Goal: Navigation & Orientation: Find specific page/section

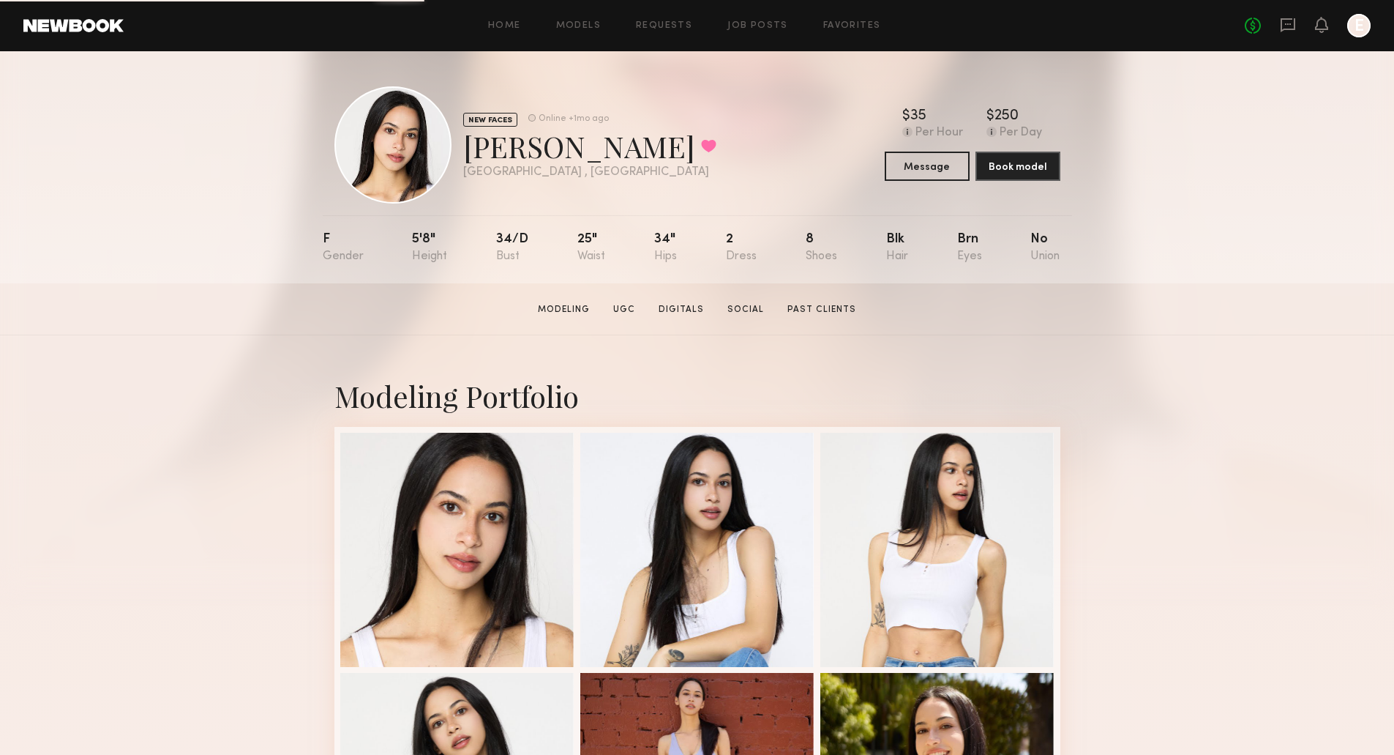
click at [1352, 27] on div at bounding box center [1358, 25] width 23 height 23
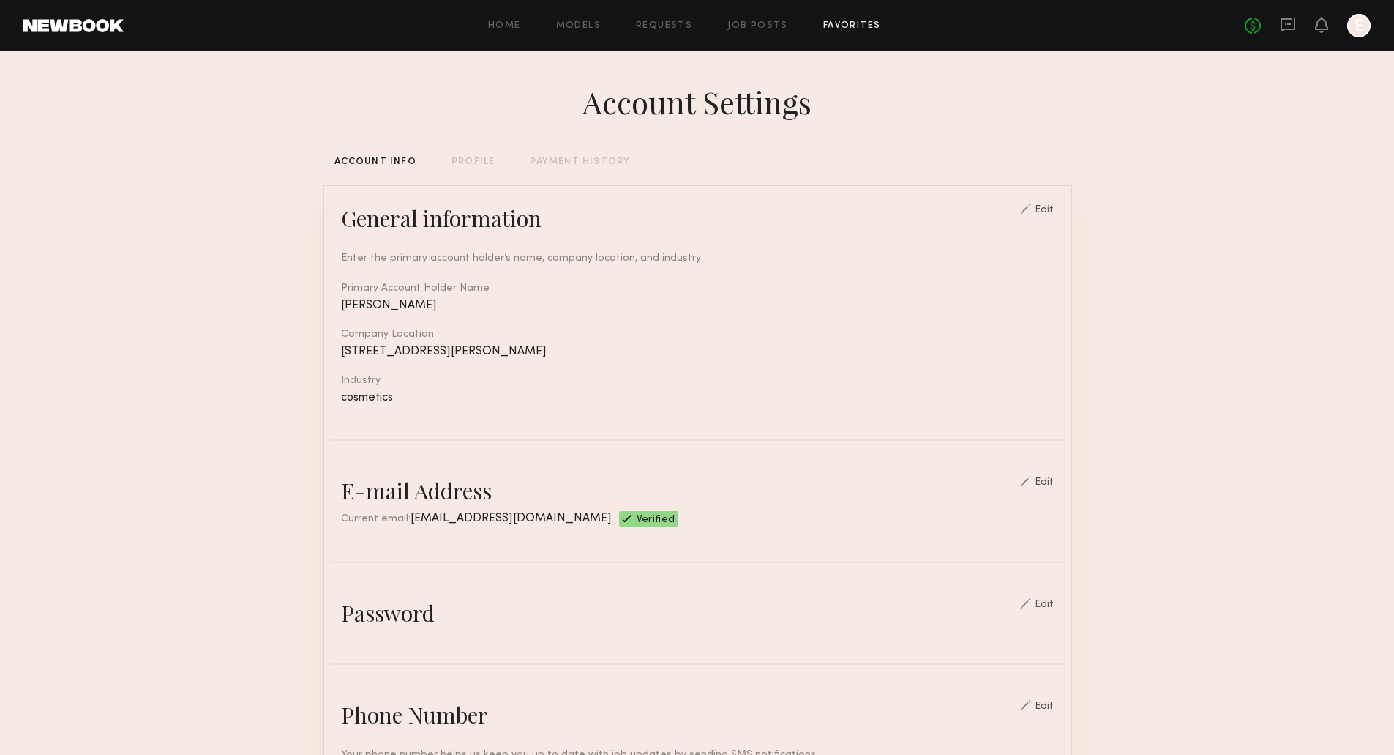
click at [853, 26] on link "Favorites" at bounding box center [852, 26] width 58 height 10
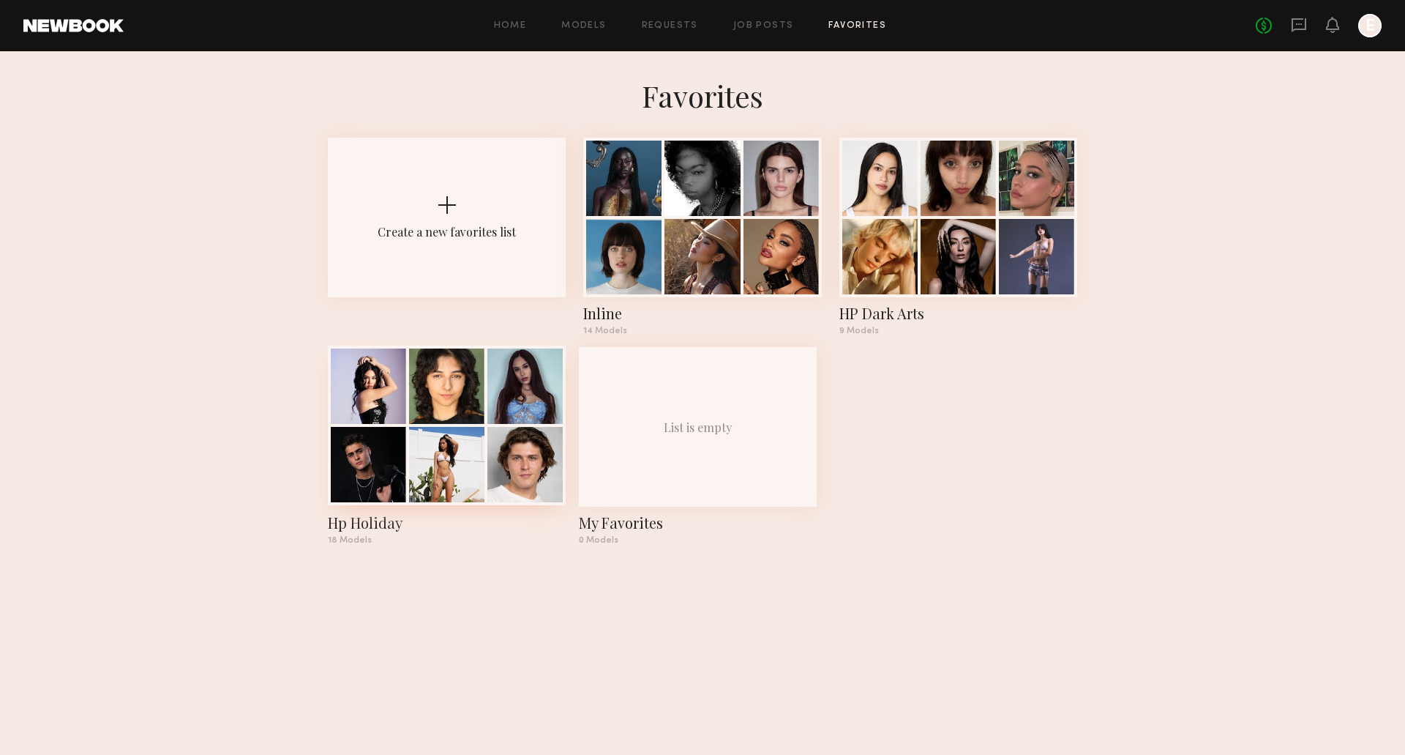
click at [373, 514] on div "Hp Holiday" at bounding box center [447, 522] width 238 height 20
